Goal: Check status: Check status

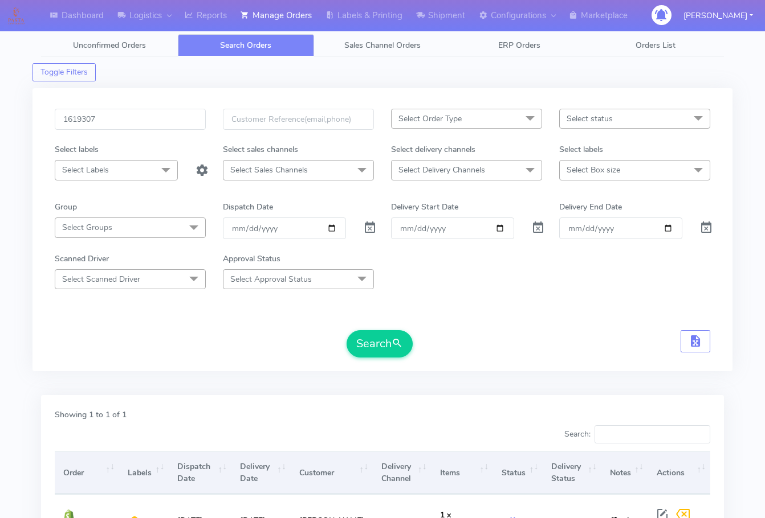
click at [127, 114] on input "1619307" at bounding box center [130, 119] width 151 height 21
type input "1621898"
click at [384, 330] on form "1621898 Select Order Type Select All MEALS ATAVI One Off Pasta Club Gift Kit Ev…" at bounding box center [382, 233] width 655 height 249
click at [384, 340] on button "Search" at bounding box center [379, 343] width 66 height 27
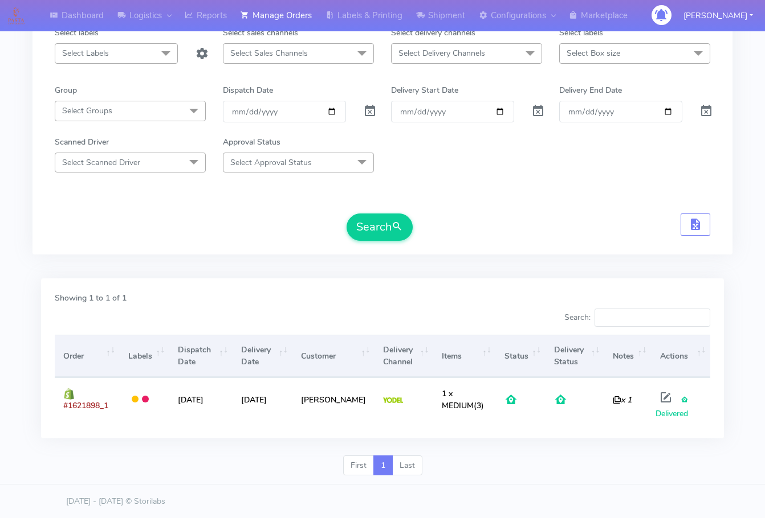
scroll to position [117, 0]
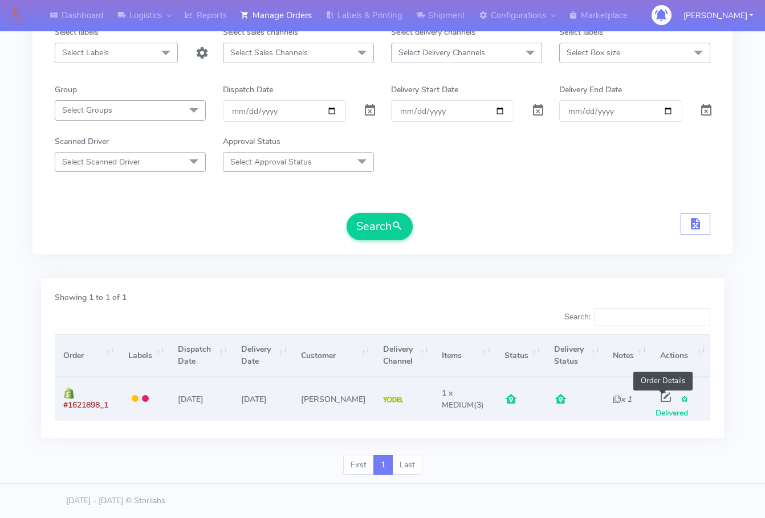
click at [659, 395] on span at bounding box center [665, 399] width 21 height 11
select select "5"
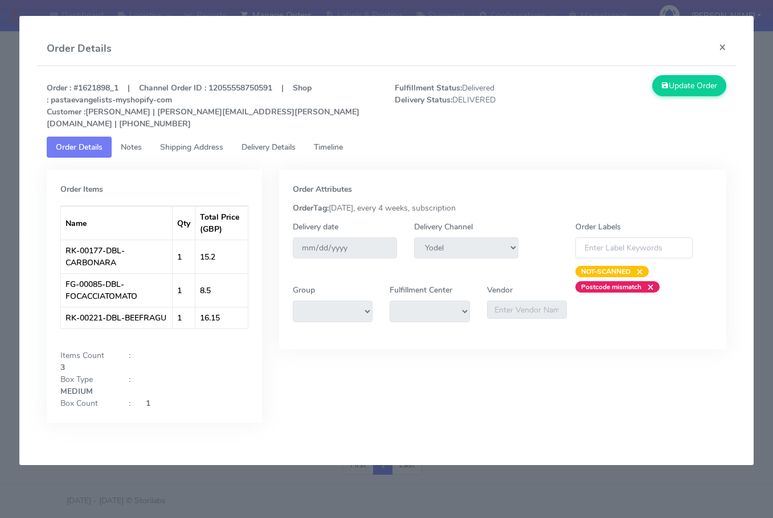
click at [175, 144] on link "Shipping Address" at bounding box center [191, 147] width 81 height 21
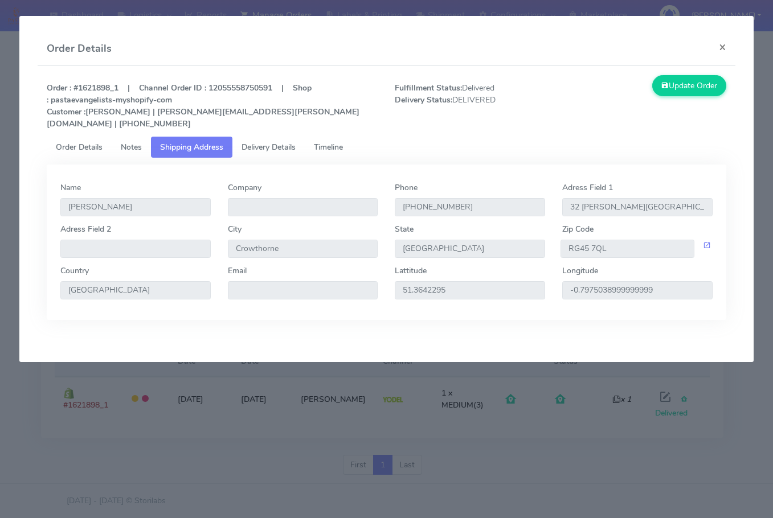
click at [267, 142] on span "Delivery Details" at bounding box center [269, 147] width 54 height 11
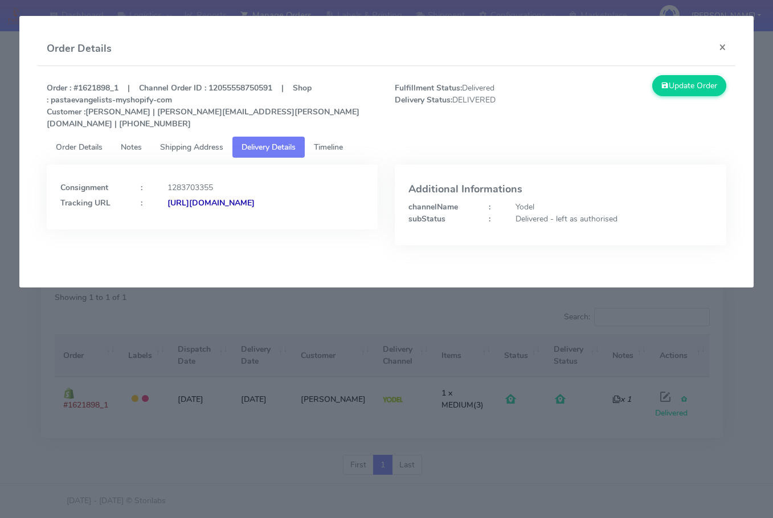
drag, startPoint x: 307, startPoint y: 215, endPoint x: 184, endPoint y: 227, distance: 123.6
click at [184, 227] on div "Consignment : 1283703355 Tracking URL : [URL][DOMAIN_NAME]" at bounding box center [212, 197] width 331 height 65
copy strong "JJD0002249960893395"
click at [721, 46] on button "×" at bounding box center [723, 47] width 26 height 30
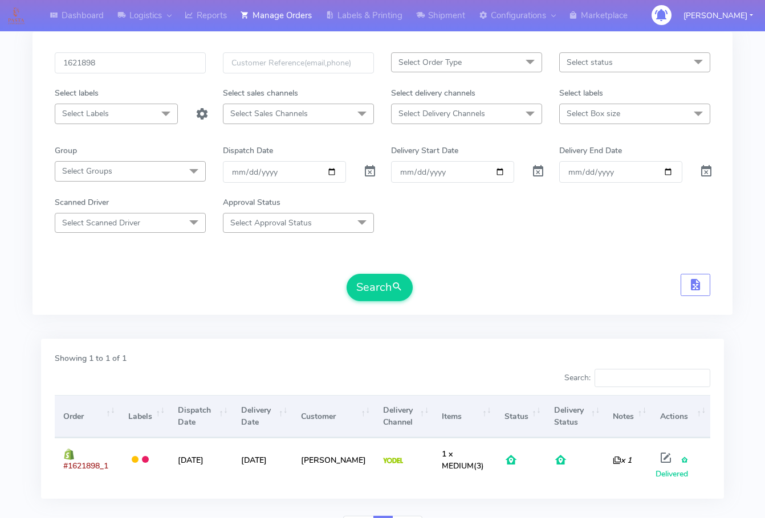
scroll to position [0, 0]
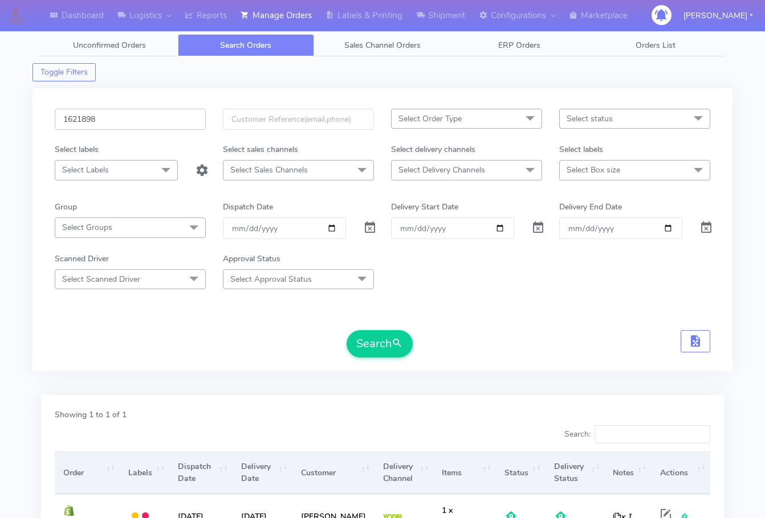
click at [133, 111] on input "1621898" at bounding box center [130, 119] width 151 height 21
paste input "0297"
click at [346, 330] on button "Search" at bounding box center [379, 343] width 66 height 27
click at [135, 137] on div "1620297" at bounding box center [130, 126] width 168 height 35
click at [139, 117] on input "1620297" at bounding box center [130, 119] width 151 height 21
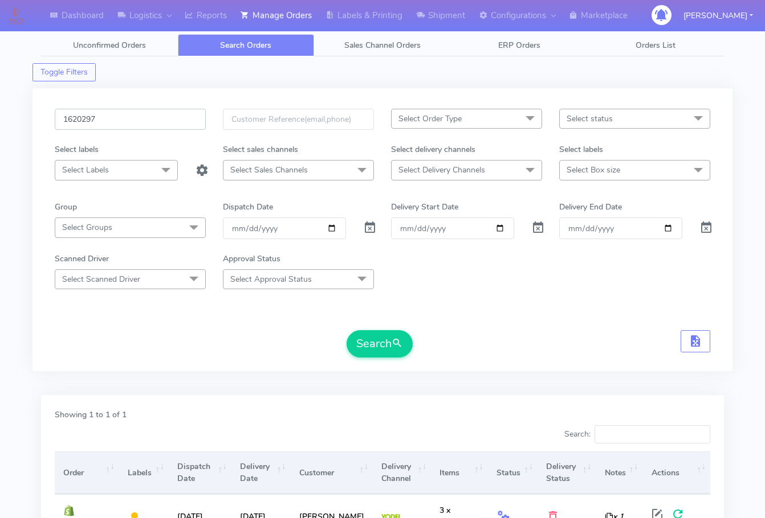
paste input "314"
type input "1620314"
click at [373, 342] on button "Search" at bounding box center [379, 343] width 66 height 27
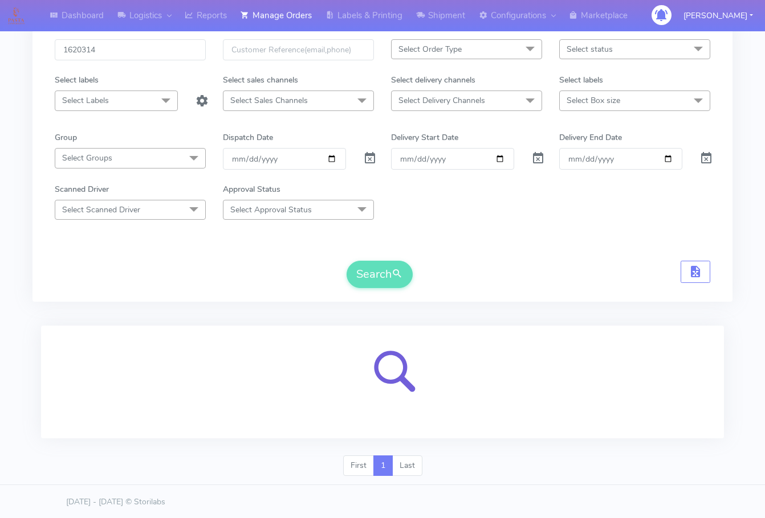
scroll to position [71, 0]
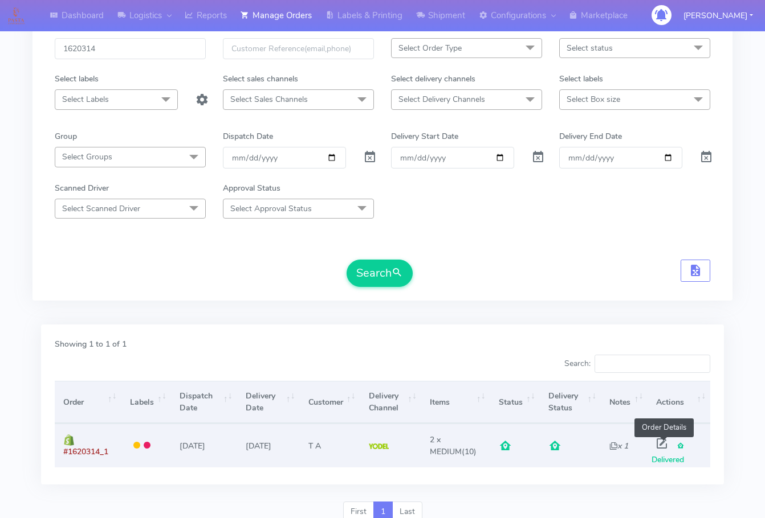
click at [659, 444] on span at bounding box center [661, 446] width 21 height 11
select select "5"
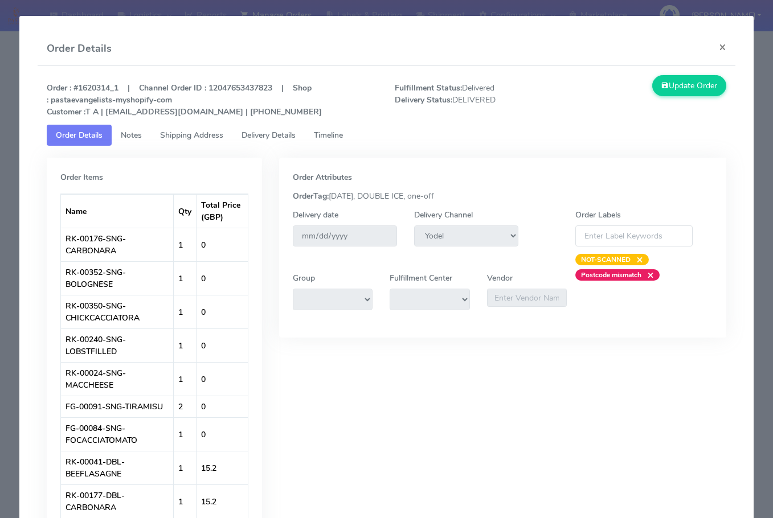
click at [165, 132] on span "Shipping Address" at bounding box center [191, 135] width 63 height 11
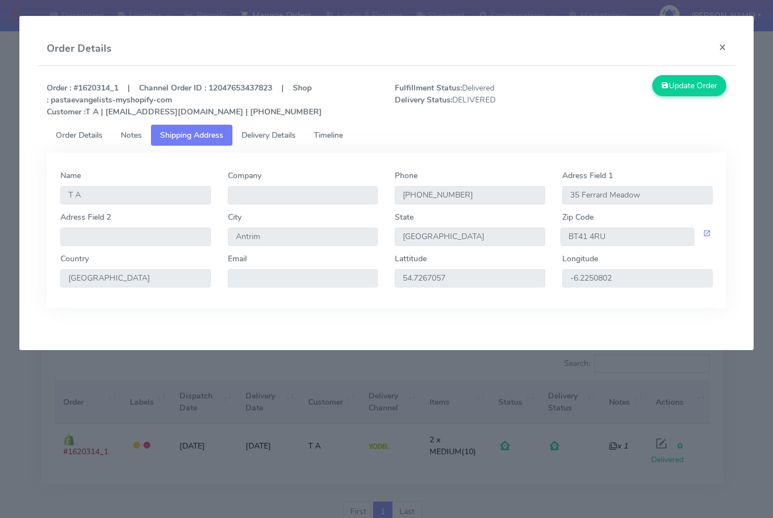
click at [252, 134] on span "Delivery Details" at bounding box center [269, 135] width 54 height 11
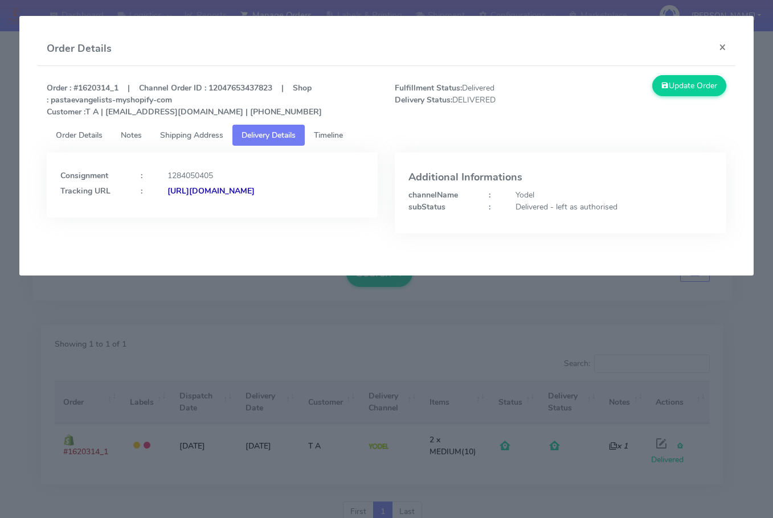
drag, startPoint x: 311, startPoint y: 202, endPoint x: 183, endPoint y: 219, distance: 129.2
click at [183, 218] on div "Consignment : 1284050405 Tracking URL : [URL][DOMAIN_NAME]" at bounding box center [212, 185] width 331 height 65
copy strong "JJD0002249960893496"
click at [723, 51] on button "×" at bounding box center [723, 47] width 26 height 30
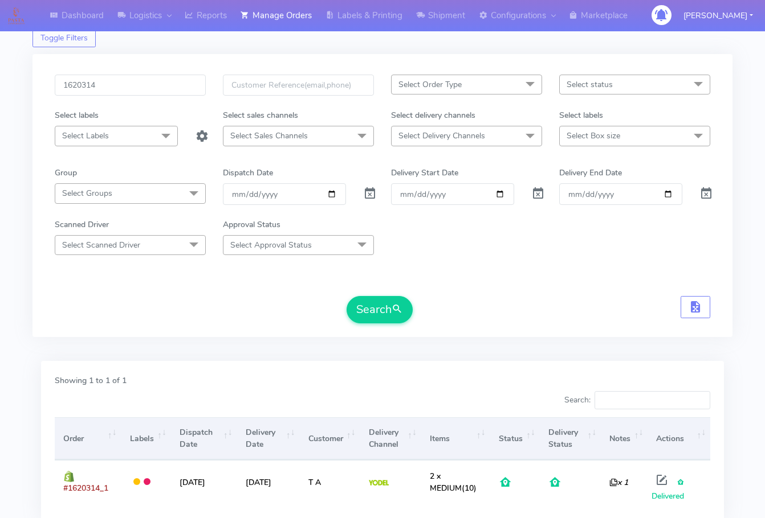
scroll to position [0, 0]
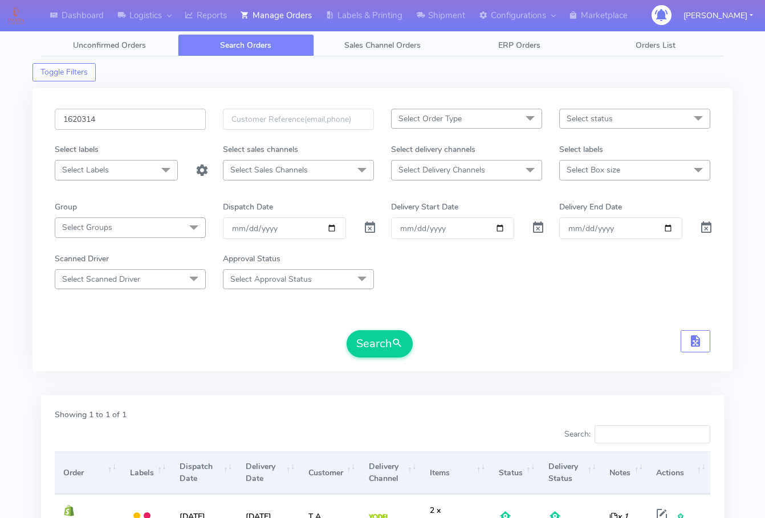
click at [139, 110] on input "1620314" at bounding box center [130, 119] width 151 height 21
paste input "19616"
type input "1619616"
click at [370, 345] on button "Search" at bounding box center [379, 343] width 66 height 27
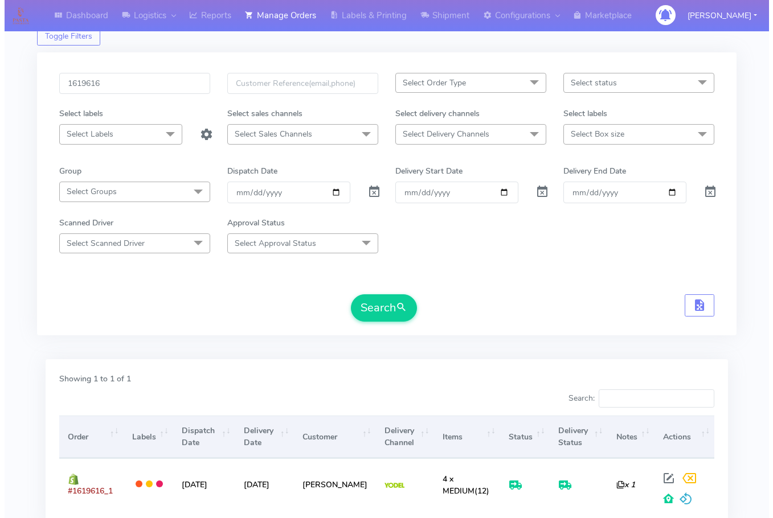
scroll to position [126, 0]
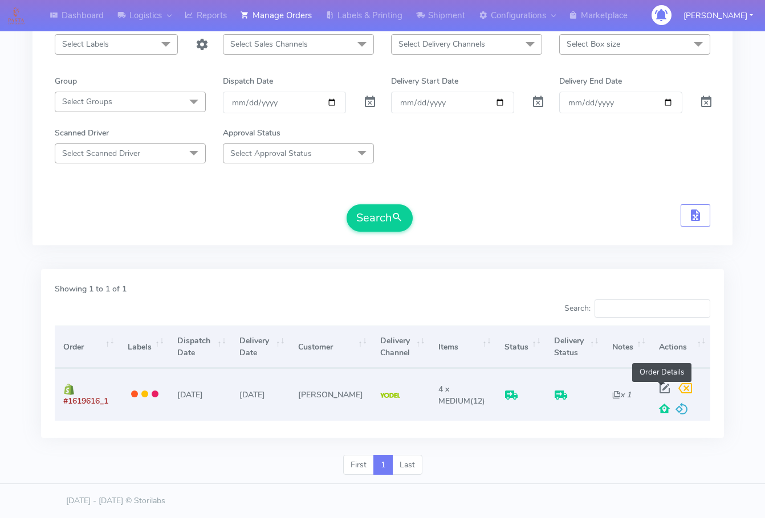
click at [655, 387] on span at bounding box center [664, 391] width 21 height 11
select select "5"
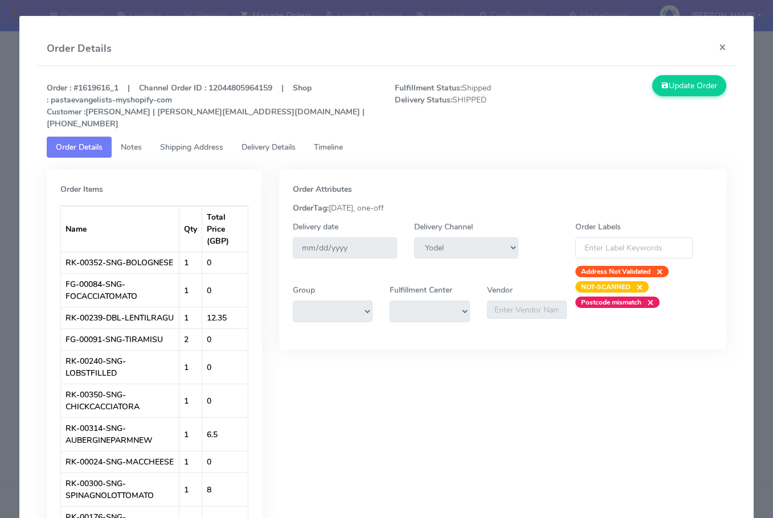
click at [179, 142] on span "Shipping Address" at bounding box center [191, 147] width 63 height 11
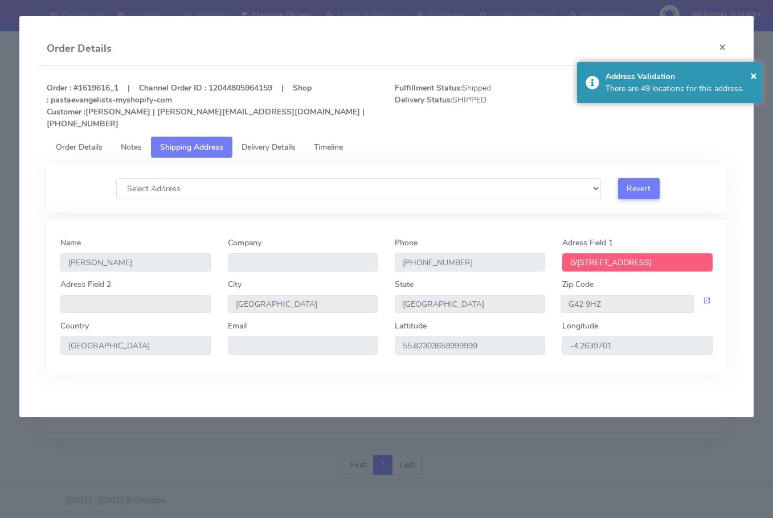
click at [274, 142] on span "Delivery Details" at bounding box center [269, 147] width 54 height 11
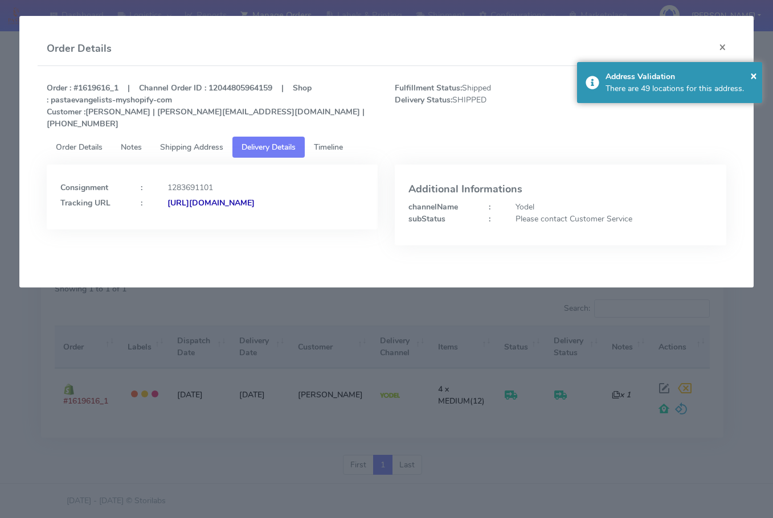
click at [250, 199] on strong "[URL][DOMAIN_NAME]" at bounding box center [210, 203] width 87 height 11
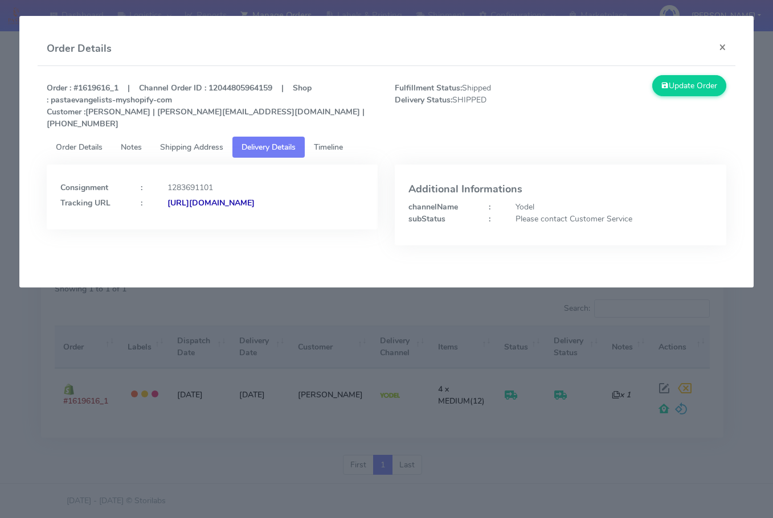
drag, startPoint x: 328, startPoint y: 221, endPoint x: 185, endPoint y: 231, distance: 143.9
click at [185, 231] on div "Consignment : 1283691101 Tracking URL : [URL][DOMAIN_NAME]" at bounding box center [212, 214] width 348 height 98
copy strong "JJD0002249960893045"
